Goal: Task Accomplishment & Management: Manage account settings

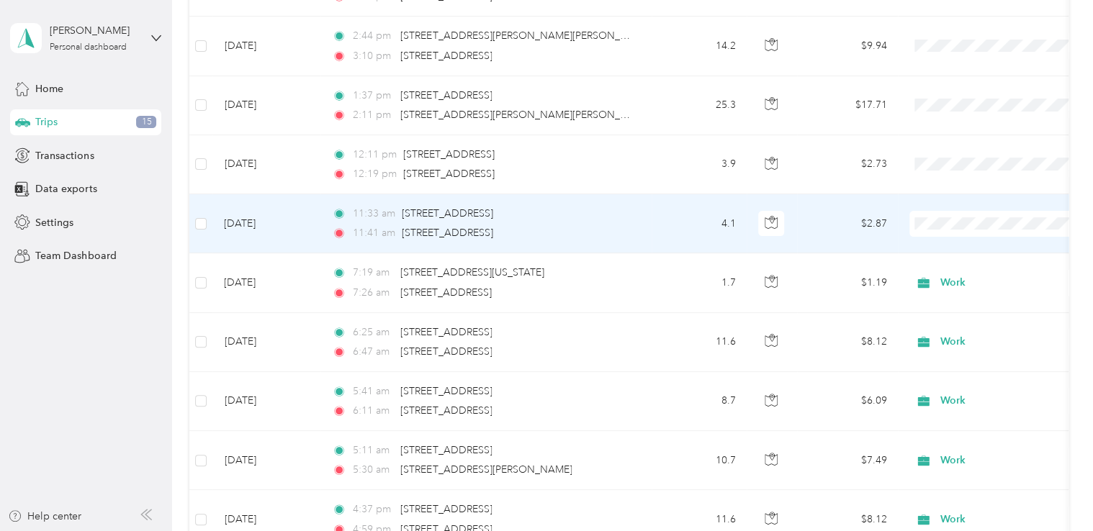
scroll to position [288, 0]
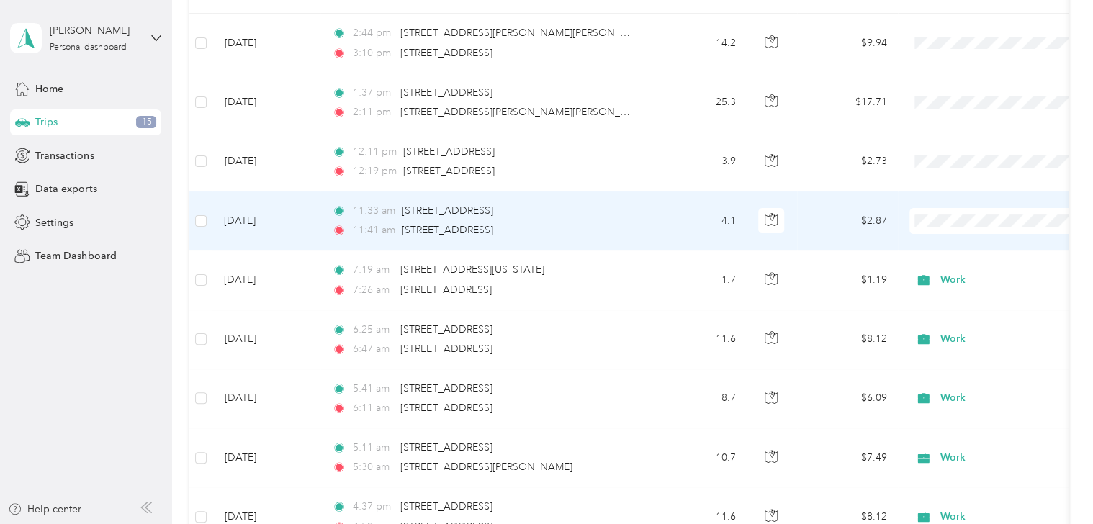
click at [969, 248] on span "Work" at bounding box center [1018, 246] width 145 height 15
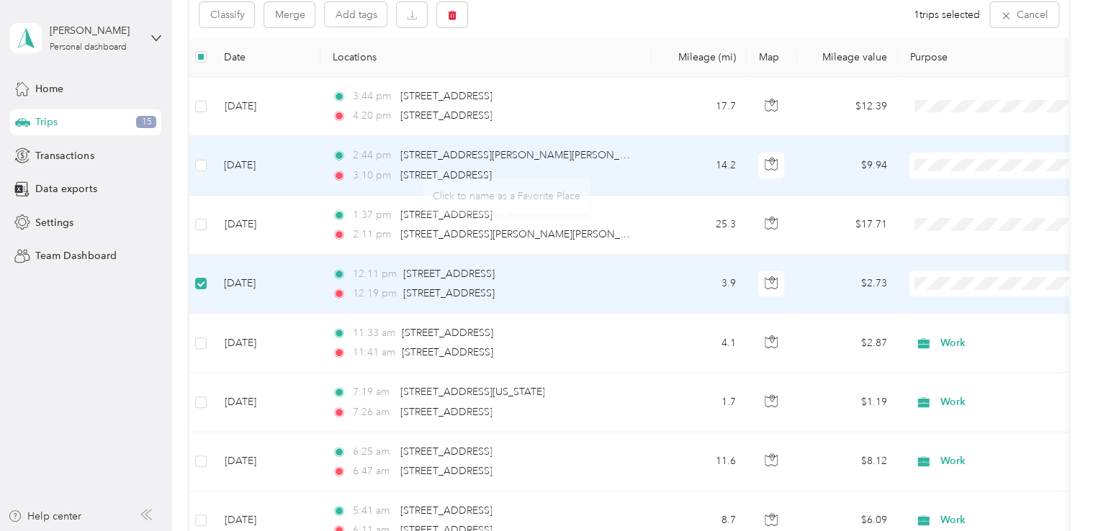
scroll to position [143, 0]
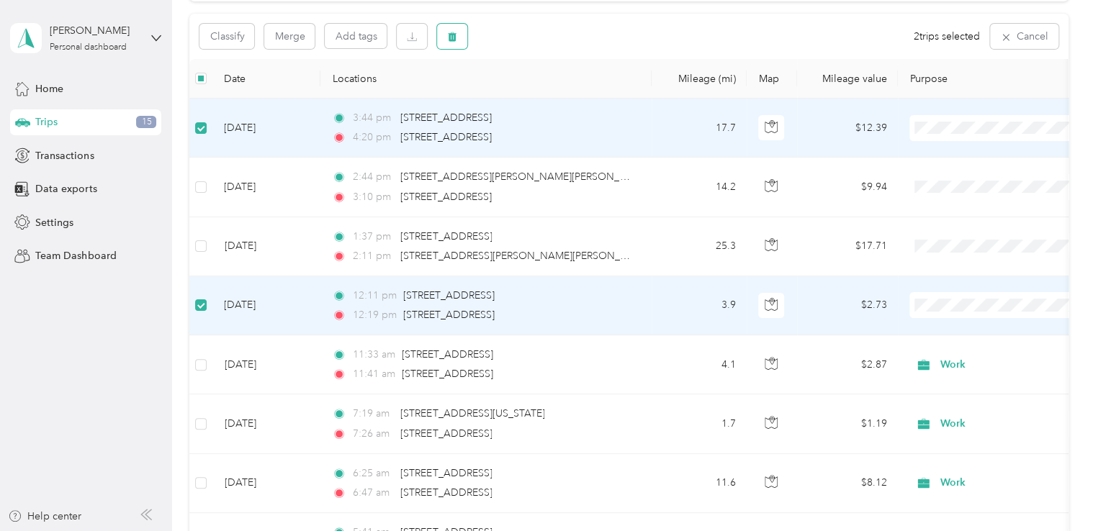
click at [452, 42] on button "button" at bounding box center [452, 36] width 30 height 25
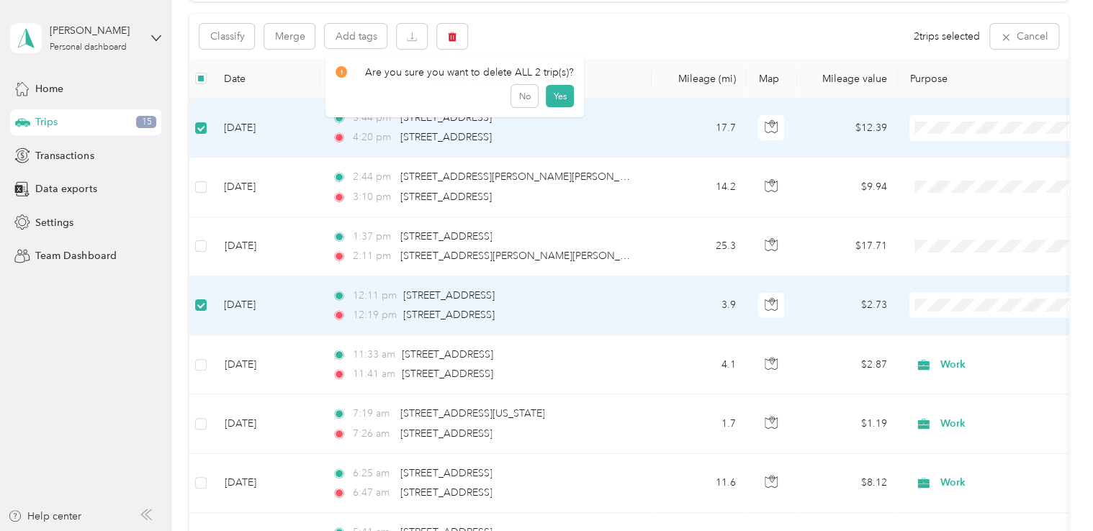
click at [554, 103] on div "Click to name as a Favorite Place" at bounding box center [507, 106] width 168 height 35
click at [560, 100] on button "Yes" at bounding box center [560, 96] width 28 height 23
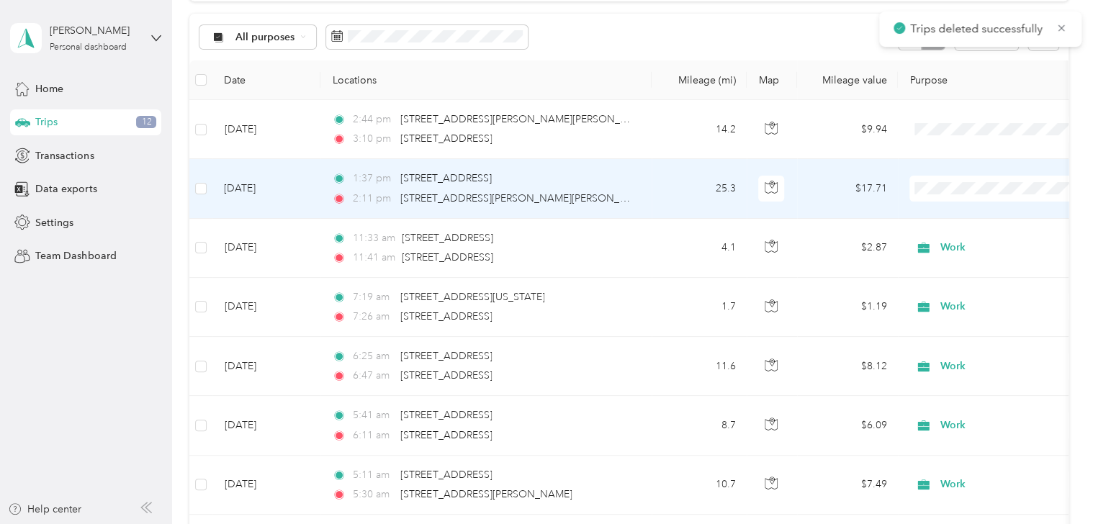
click at [959, 217] on span "Work" at bounding box center [1018, 214] width 145 height 15
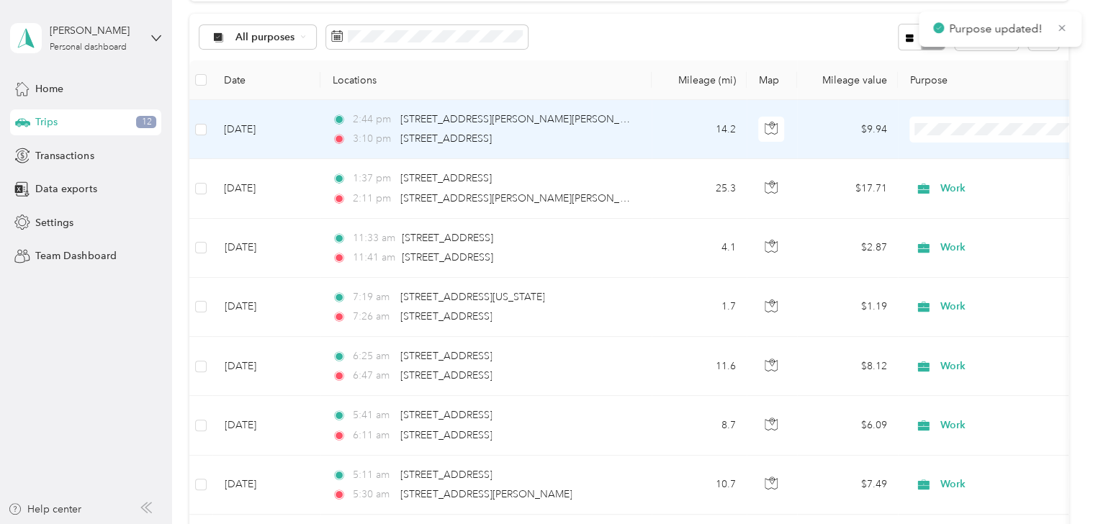
click at [955, 160] on span "Work" at bounding box center [1018, 154] width 145 height 15
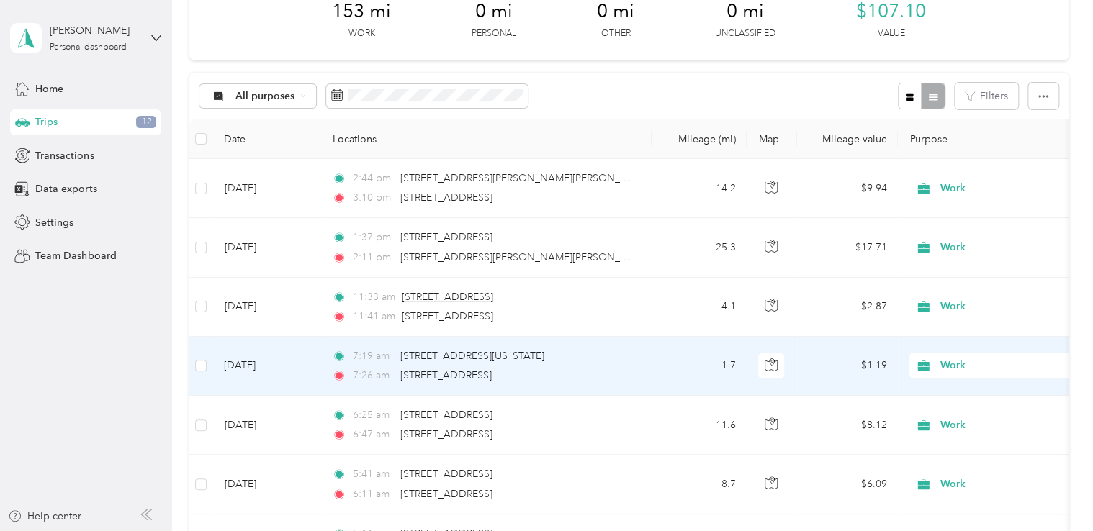
scroll to position [0, 0]
